Goal: Task Accomplishment & Management: Use online tool/utility

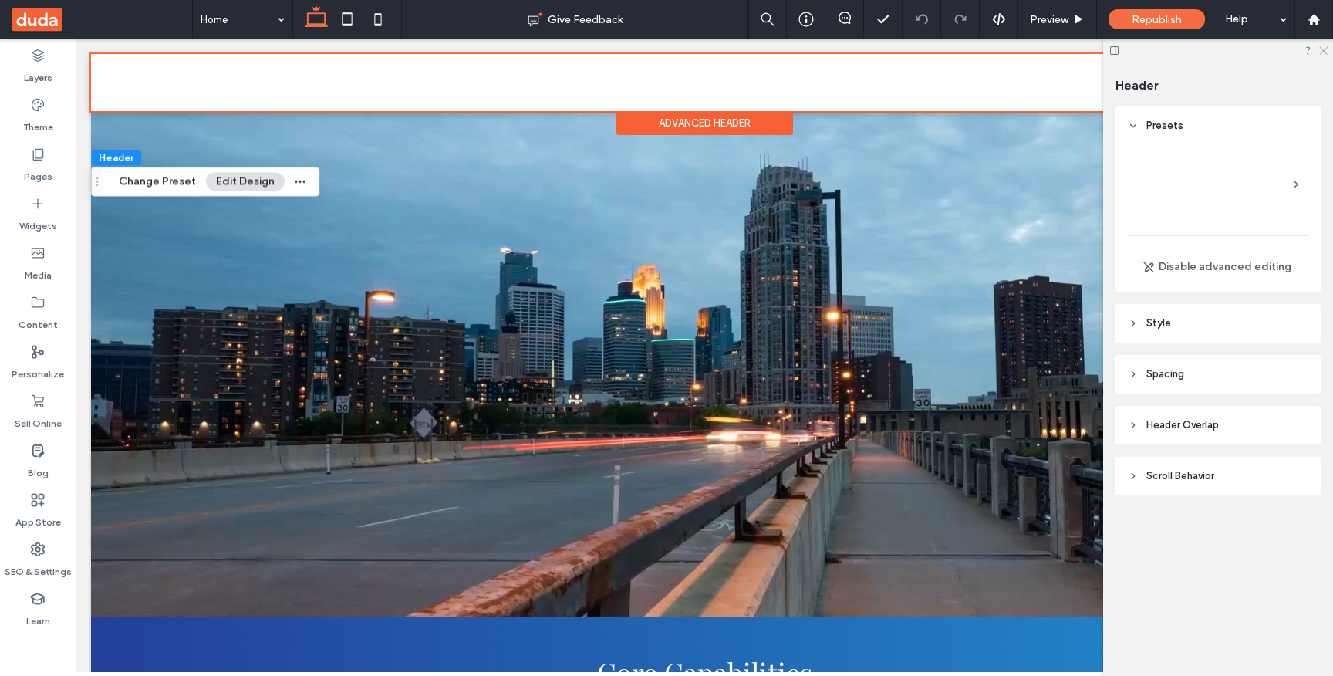
click at [1324, 49] on icon at bounding box center [1323, 50] width 10 height 10
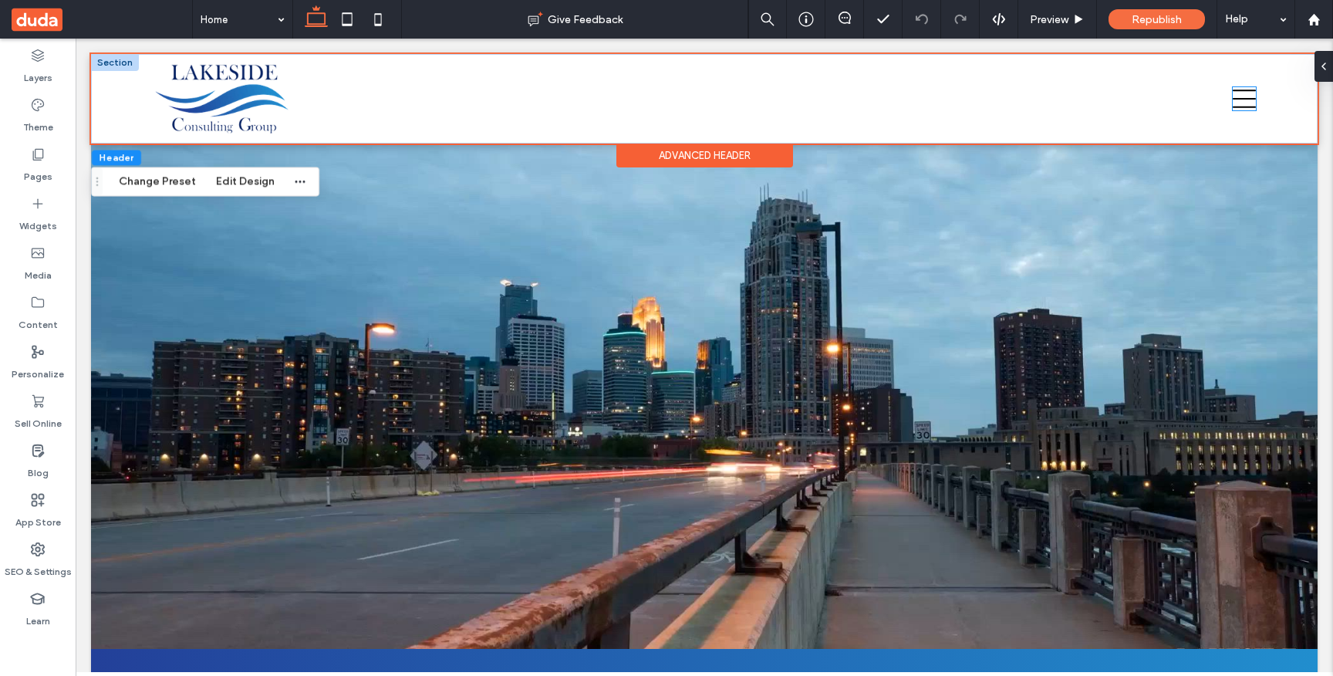
click at [1236, 95] on icon at bounding box center [1244, 98] width 23 height 23
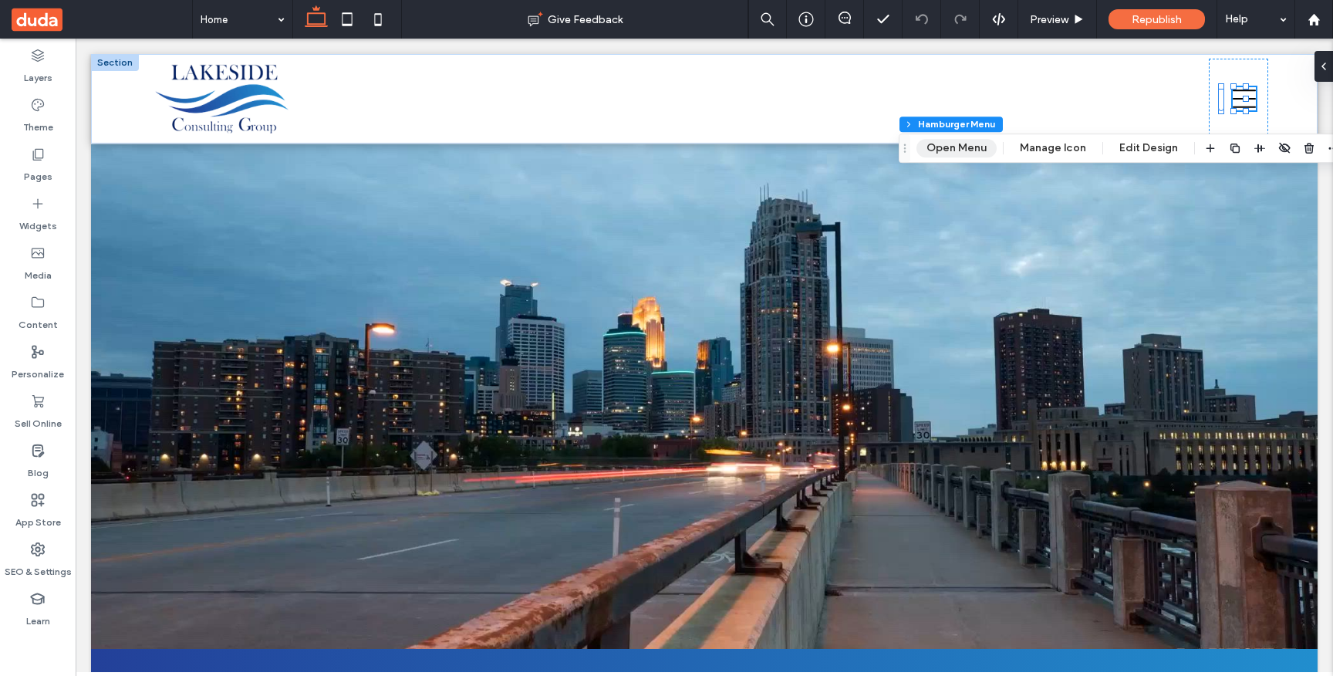
click at [947, 148] on button "Open Menu" at bounding box center [956, 148] width 80 height 19
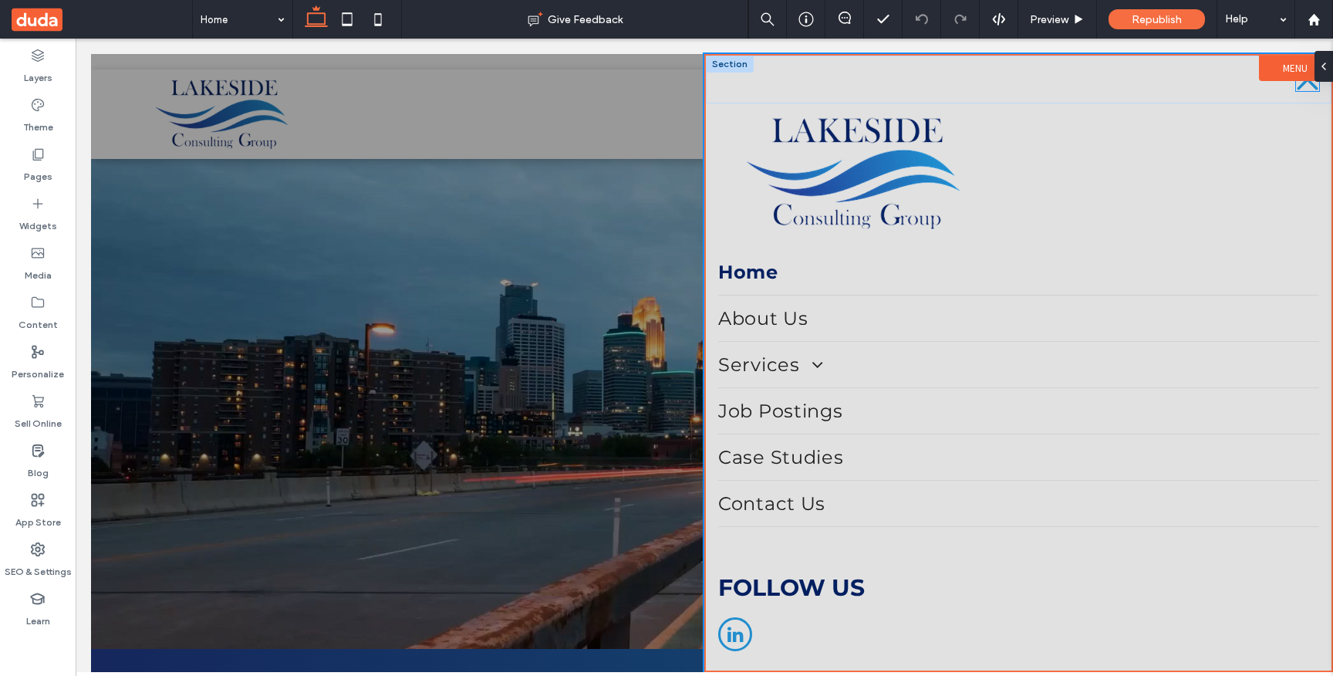
click at [1299, 85] on icon at bounding box center [1307, 79] width 23 height 23
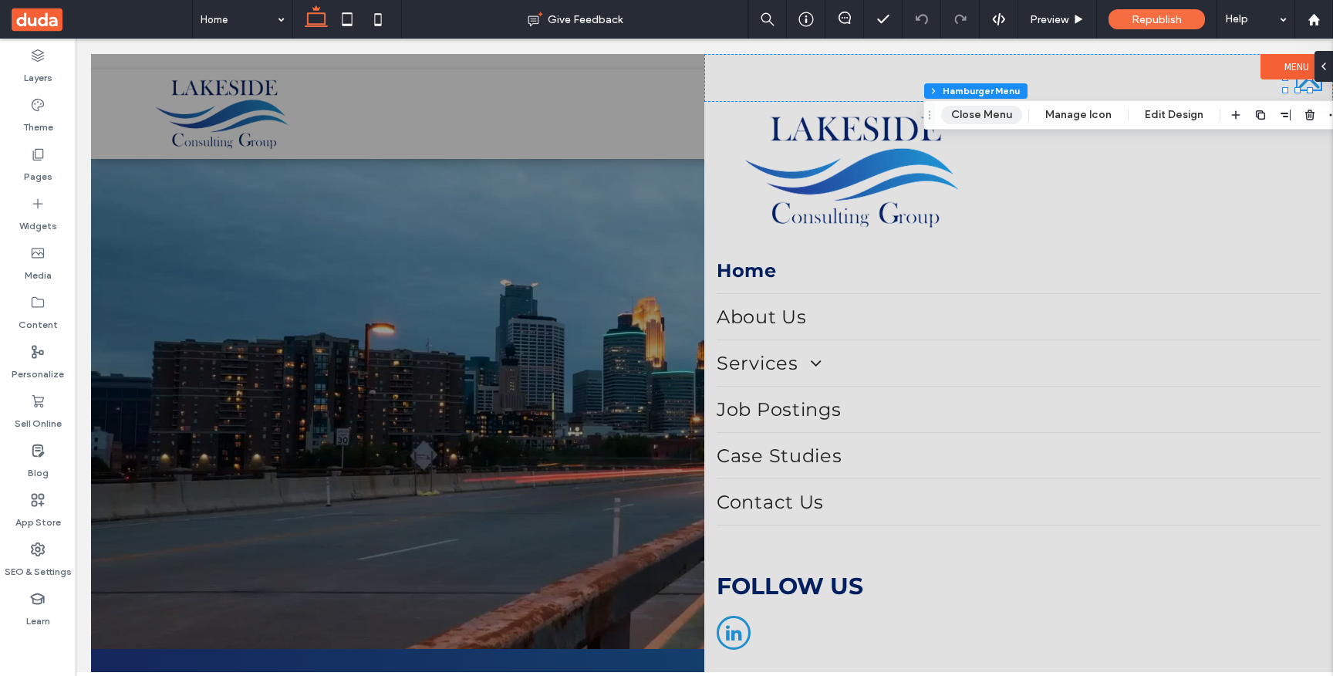
drag, startPoint x: 967, startPoint y: 117, endPoint x: 891, endPoint y: 79, distance: 84.9
click at [967, 117] on button "Close Menu" at bounding box center [981, 115] width 81 height 19
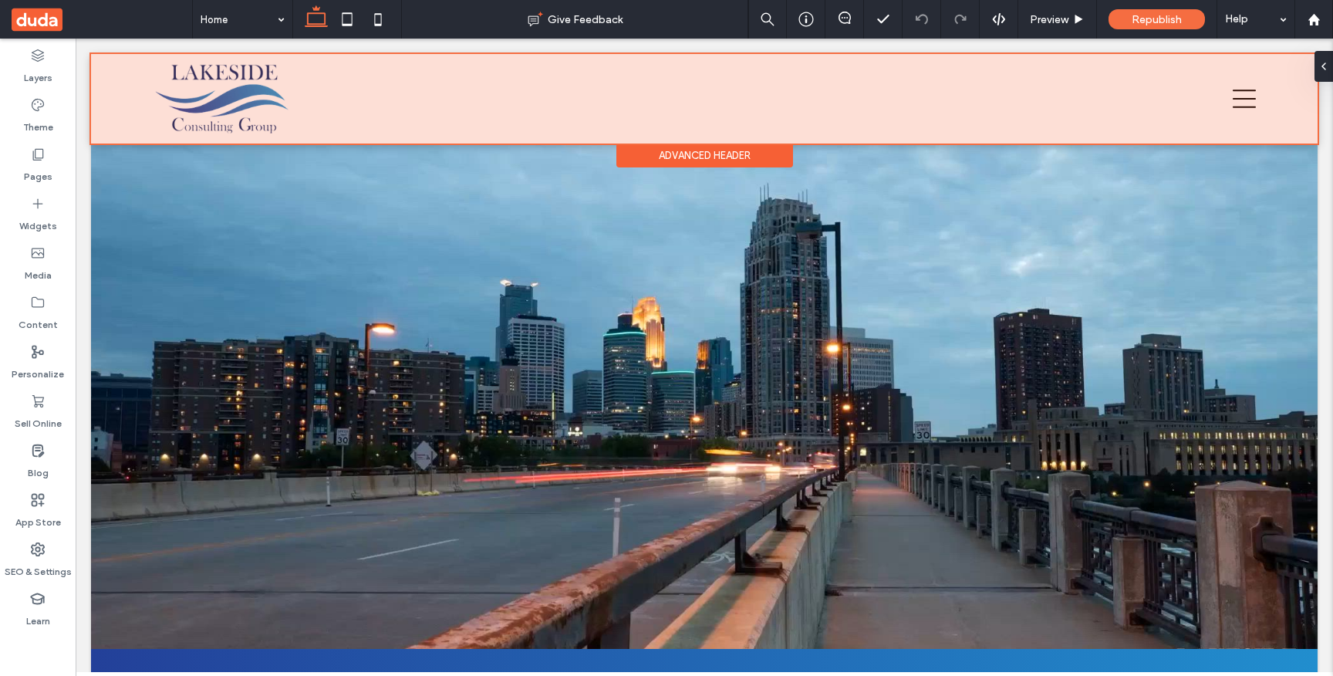
click at [1230, 96] on div at bounding box center [704, 98] width 1227 height 89
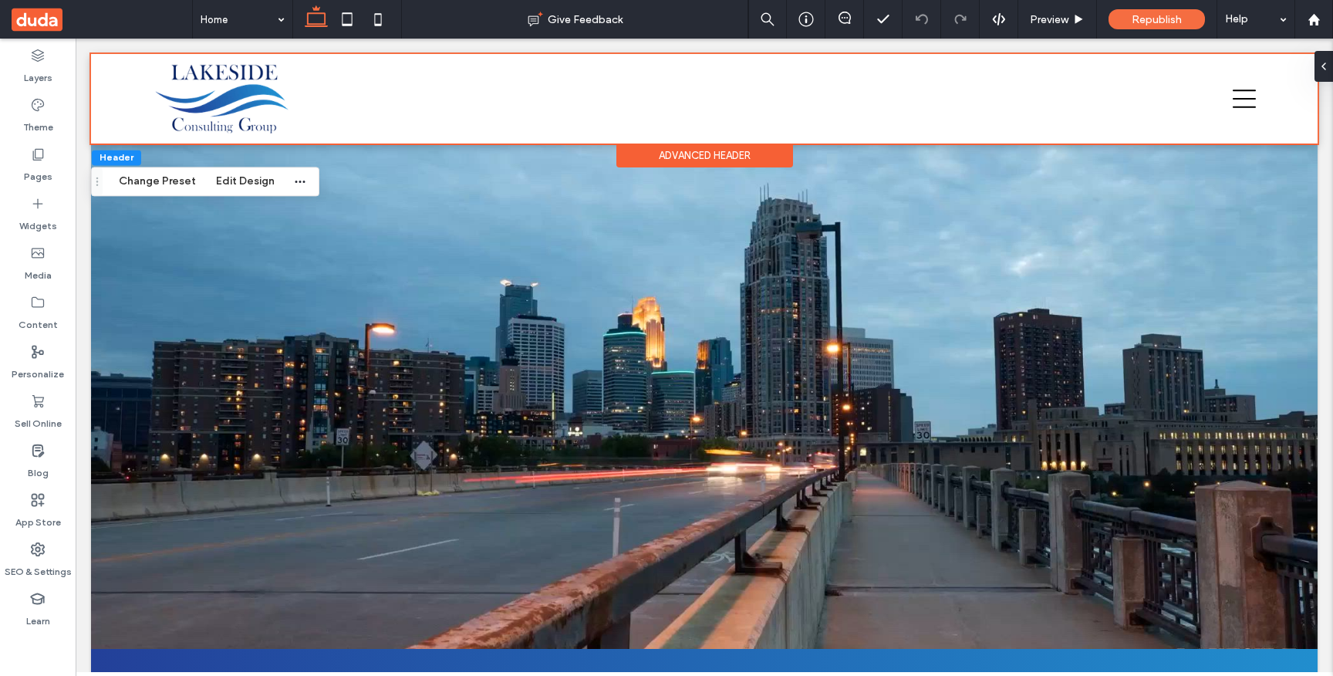
click at [741, 157] on div "Advanced Header" at bounding box center [704, 155] width 177 height 24
click at [1234, 93] on icon at bounding box center [1244, 98] width 23 height 23
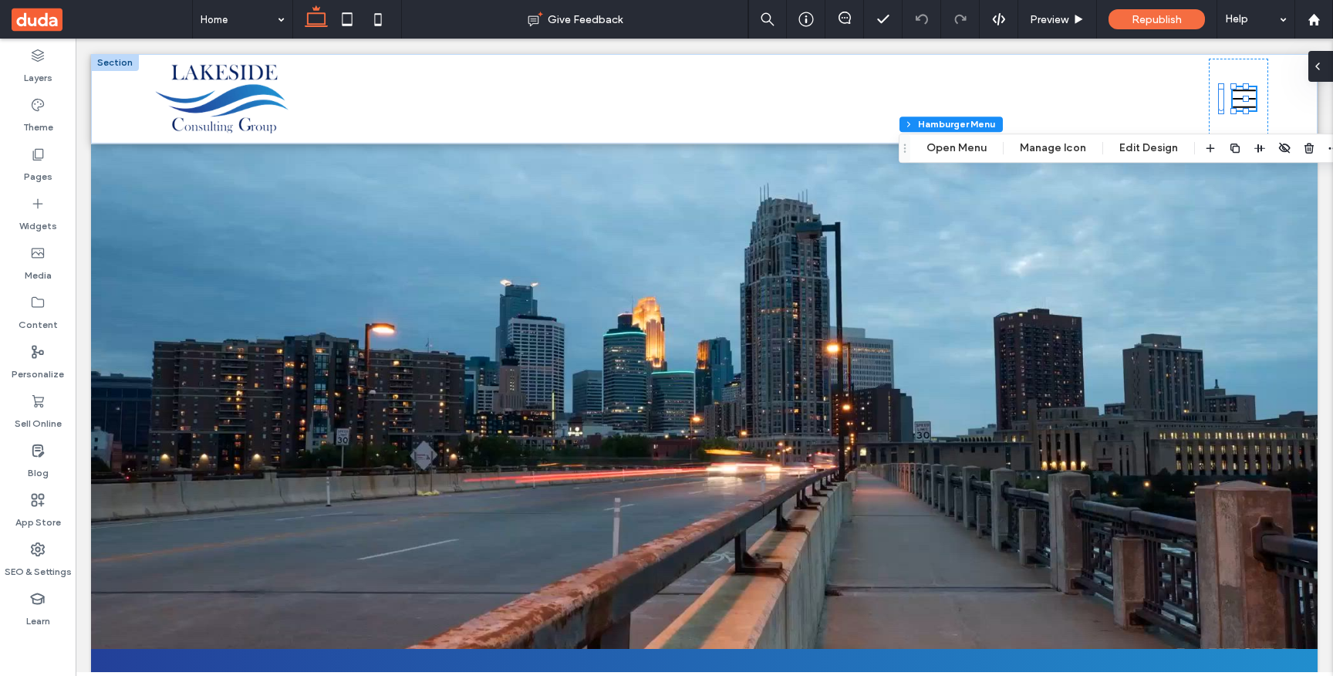
click at [1328, 61] on div at bounding box center [1320, 66] width 25 height 31
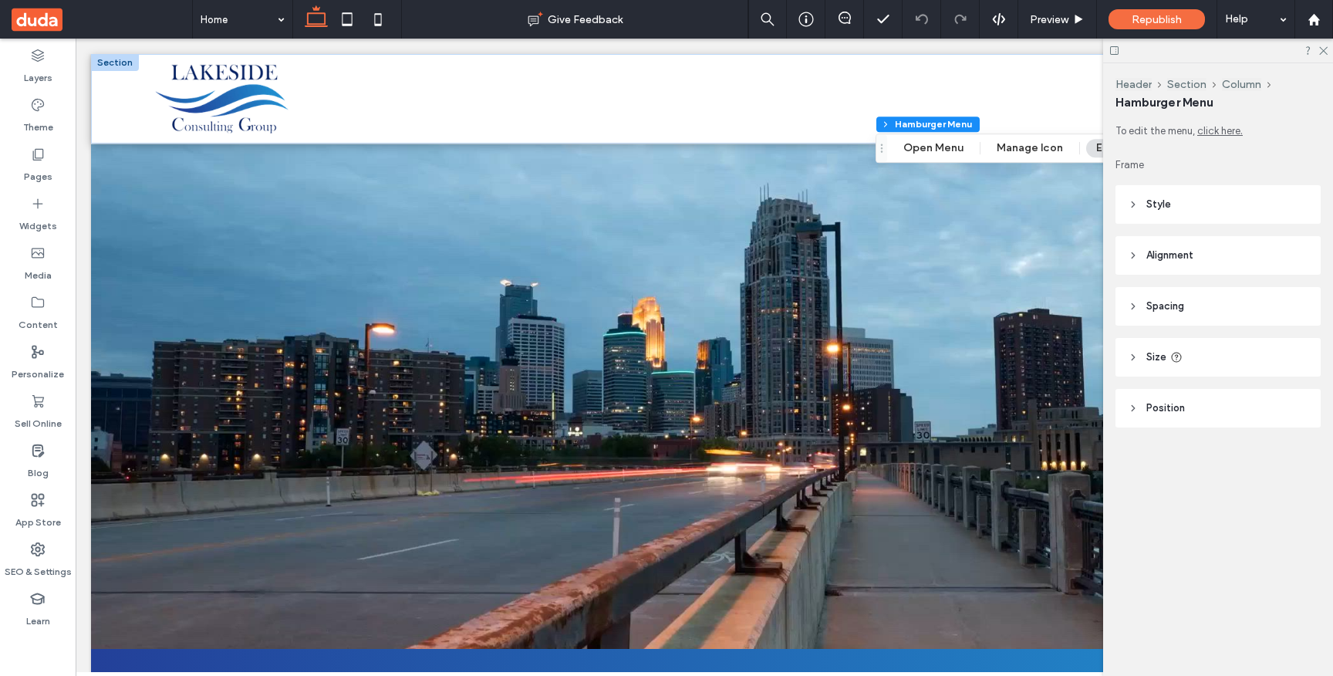
click at [1128, 409] on icon at bounding box center [1133, 408] width 11 height 11
click at [1134, 204] on use at bounding box center [1133, 204] width 3 height 5
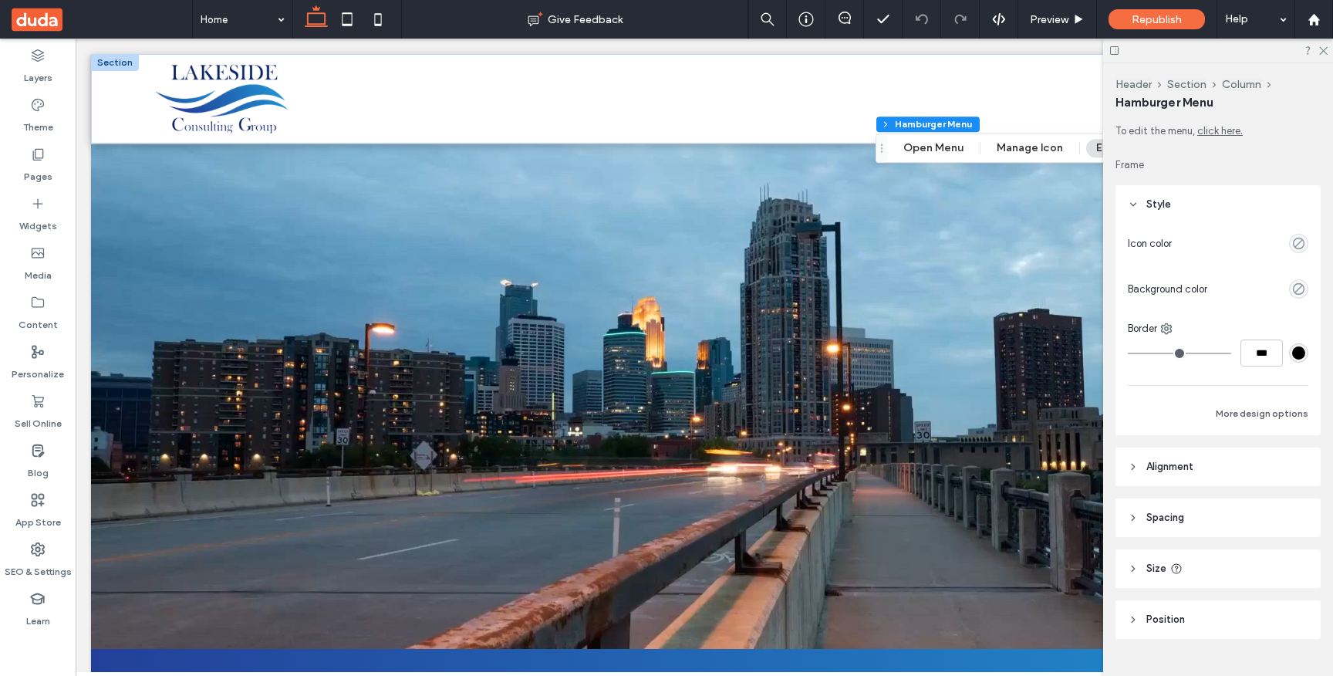
click at [1134, 204] on use at bounding box center [1133, 204] width 5 height 3
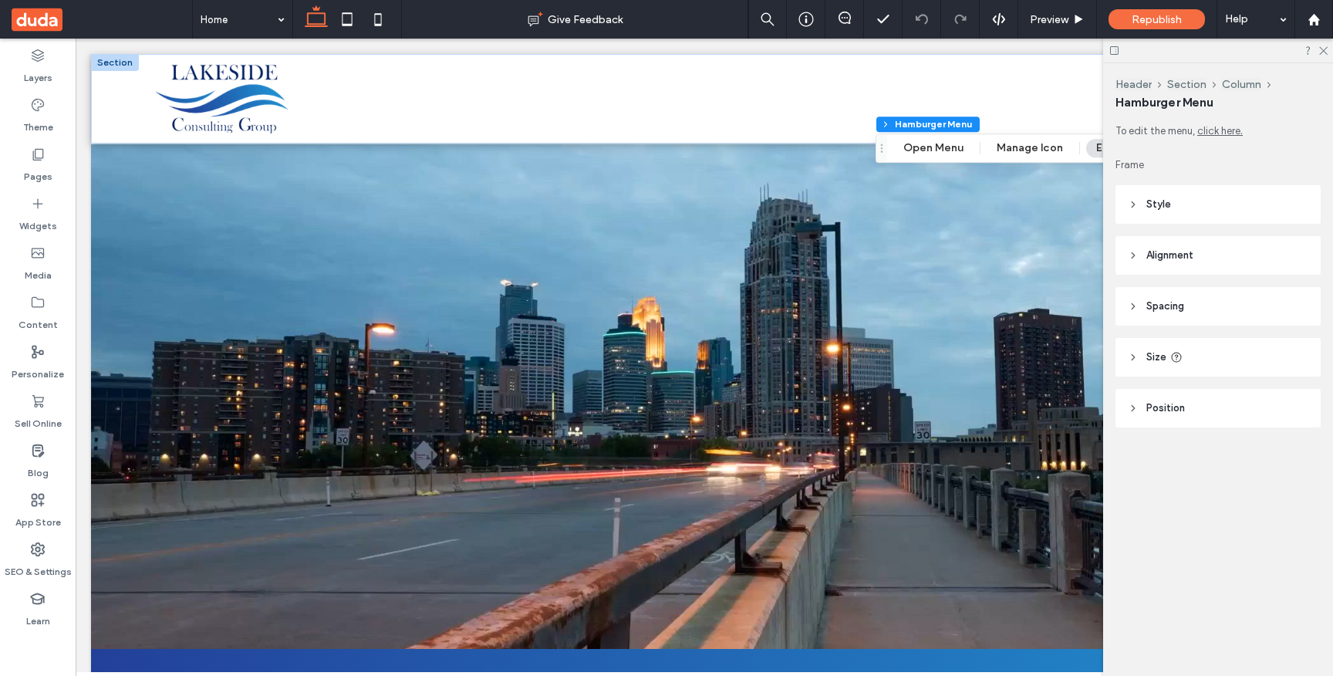
click at [1133, 259] on icon at bounding box center [1133, 255] width 11 height 11
click at [1135, 304] on icon at bounding box center [1133, 306] width 11 height 11
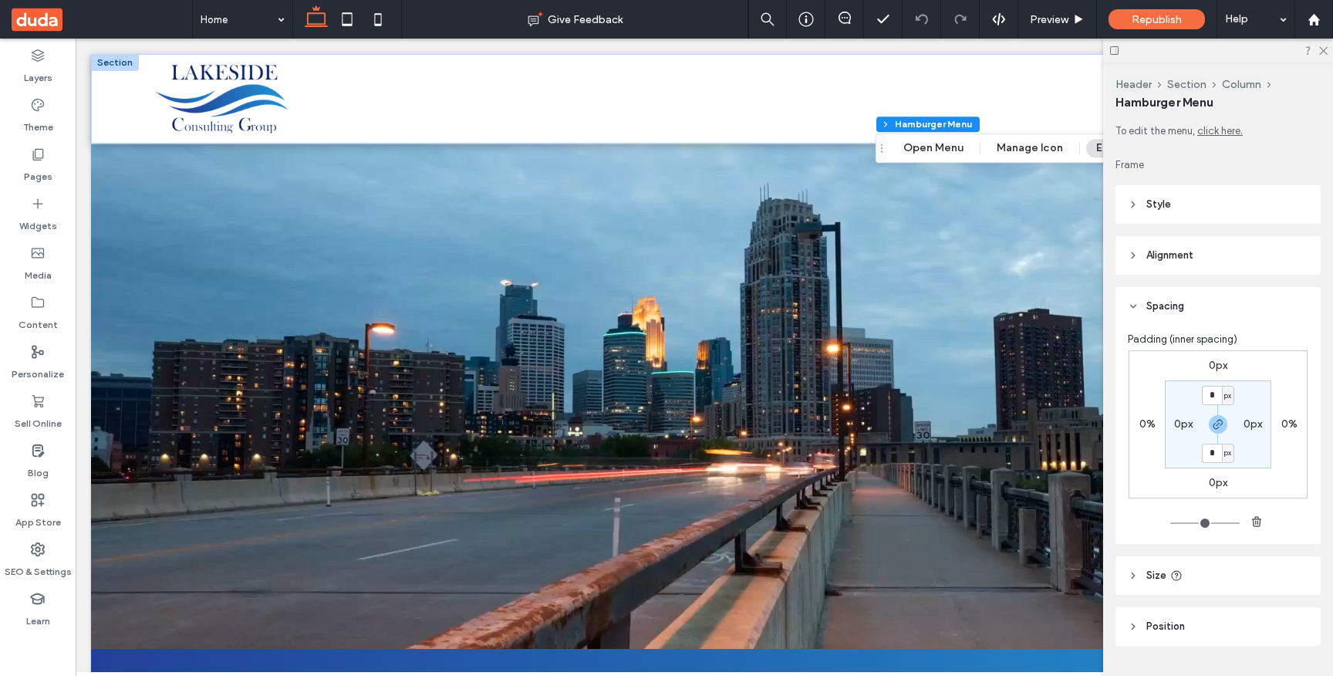
click at [1134, 302] on icon at bounding box center [1133, 306] width 11 height 11
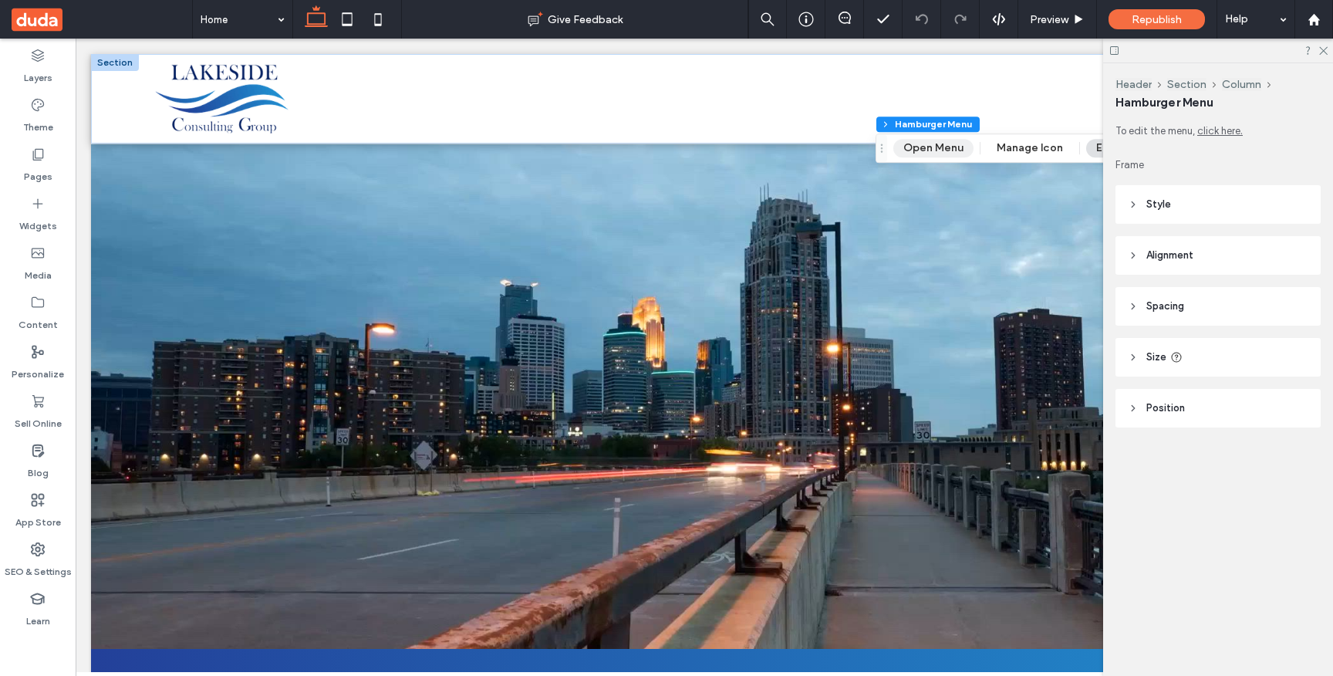
click at [941, 152] on button "Open Menu" at bounding box center [933, 148] width 80 height 19
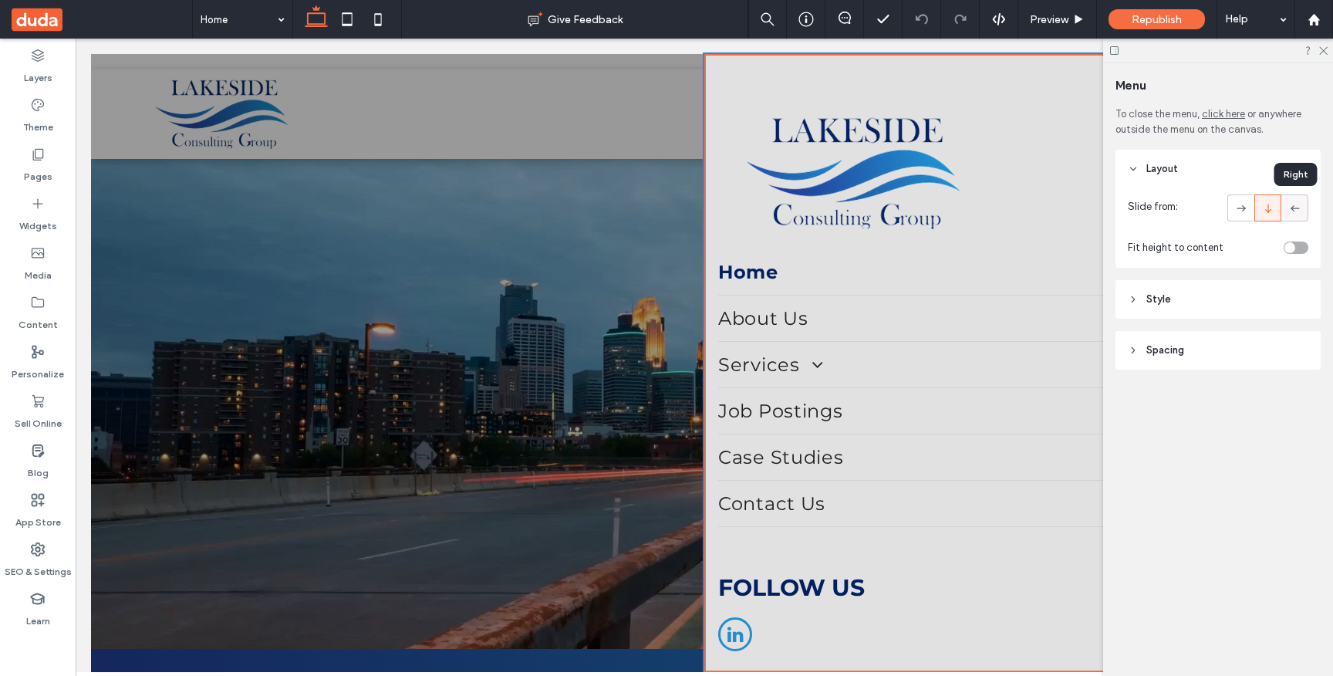
click at [1298, 201] on icon at bounding box center [1295, 208] width 15 height 15
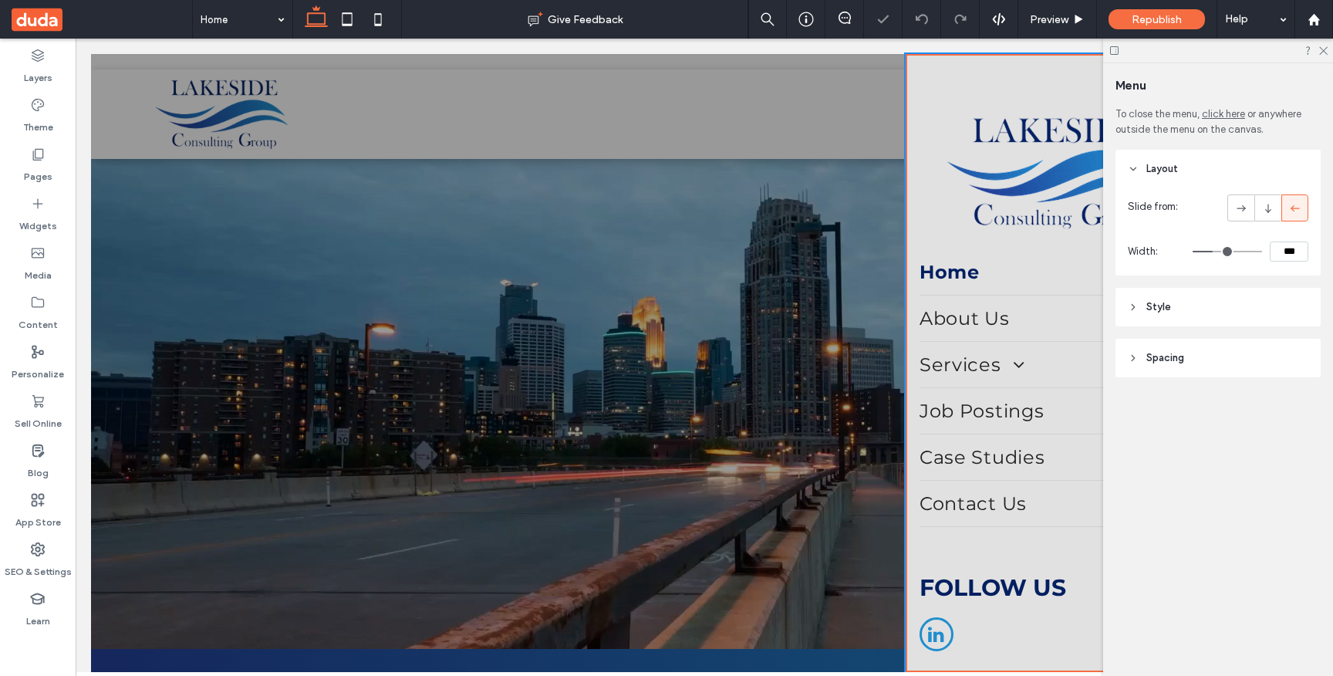
type input "**"
type input "***"
click at [1202, 19] on div "Republish" at bounding box center [1157, 19] width 96 height 20
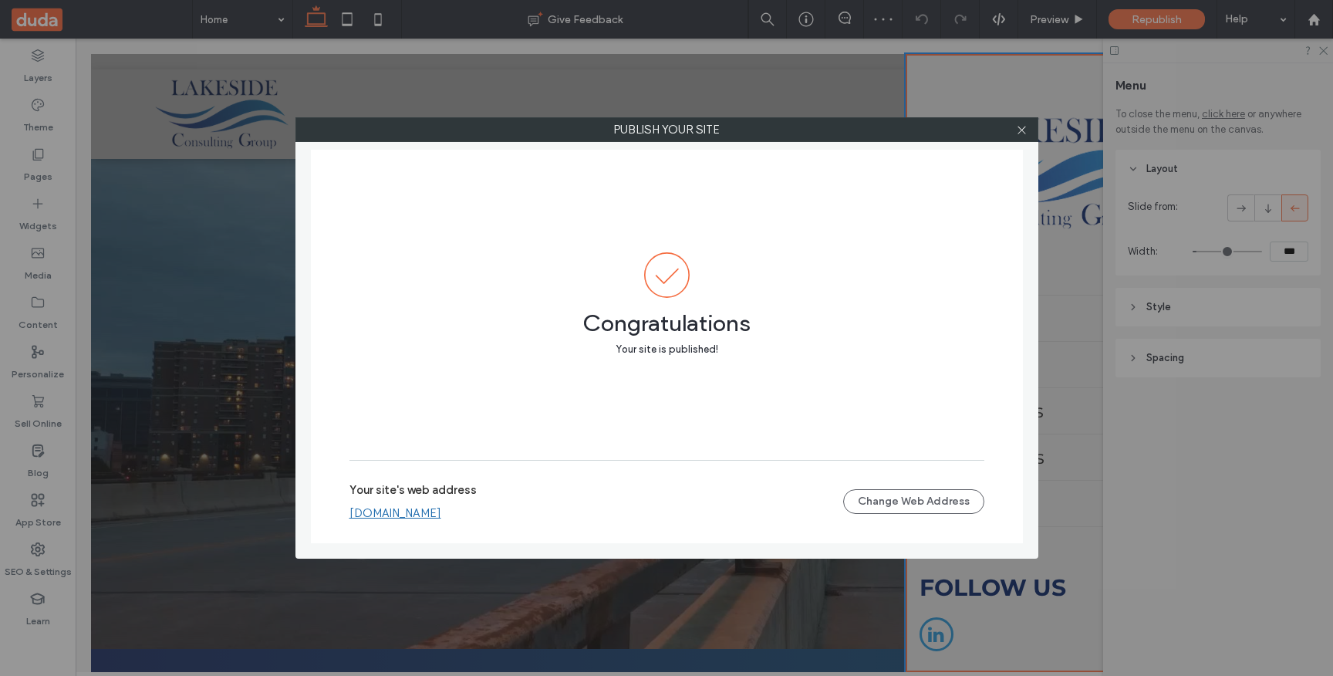
click at [610, 494] on div "Your site's web address [DOMAIN_NAME]" at bounding box center [596, 501] width 494 height 37
click at [441, 515] on link "[DOMAIN_NAME]" at bounding box center [395, 513] width 92 height 14
click at [1027, 128] on icon at bounding box center [1022, 130] width 12 height 12
